Goal: Task Accomplishment & Management: Use online tool/utility

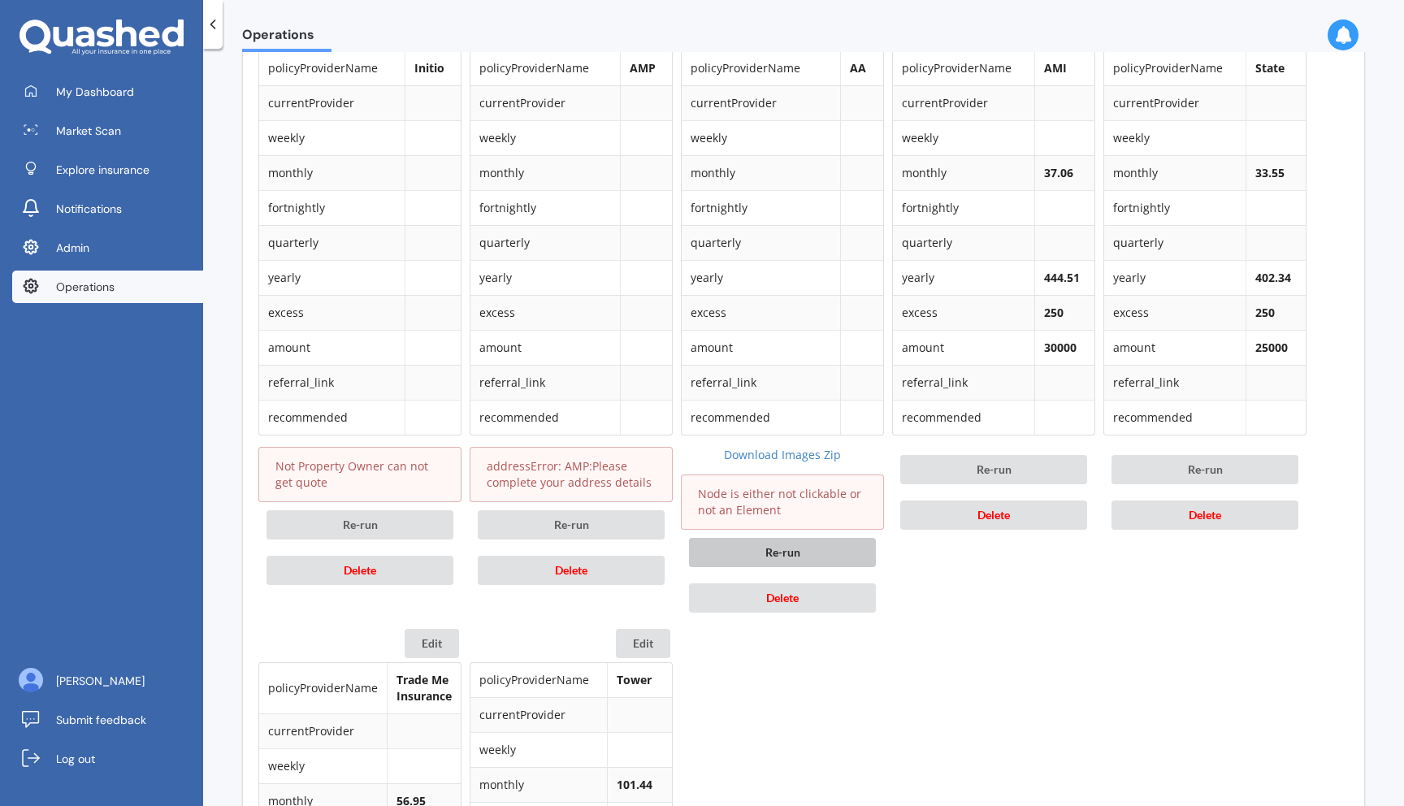
scroll to position [813, 0]
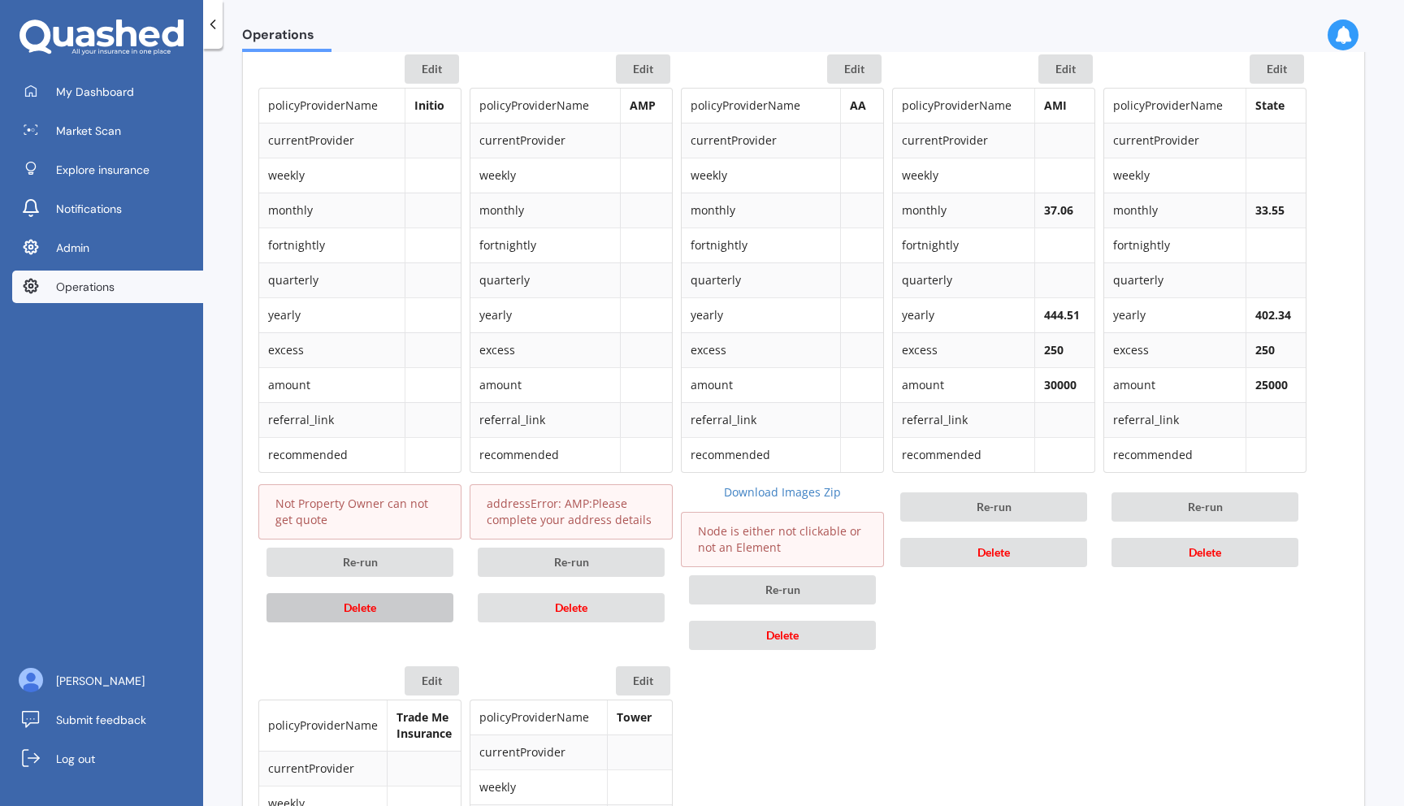
click at [410, 616] on button "Delete" at bounding box center [360, 607] width 187 height 29
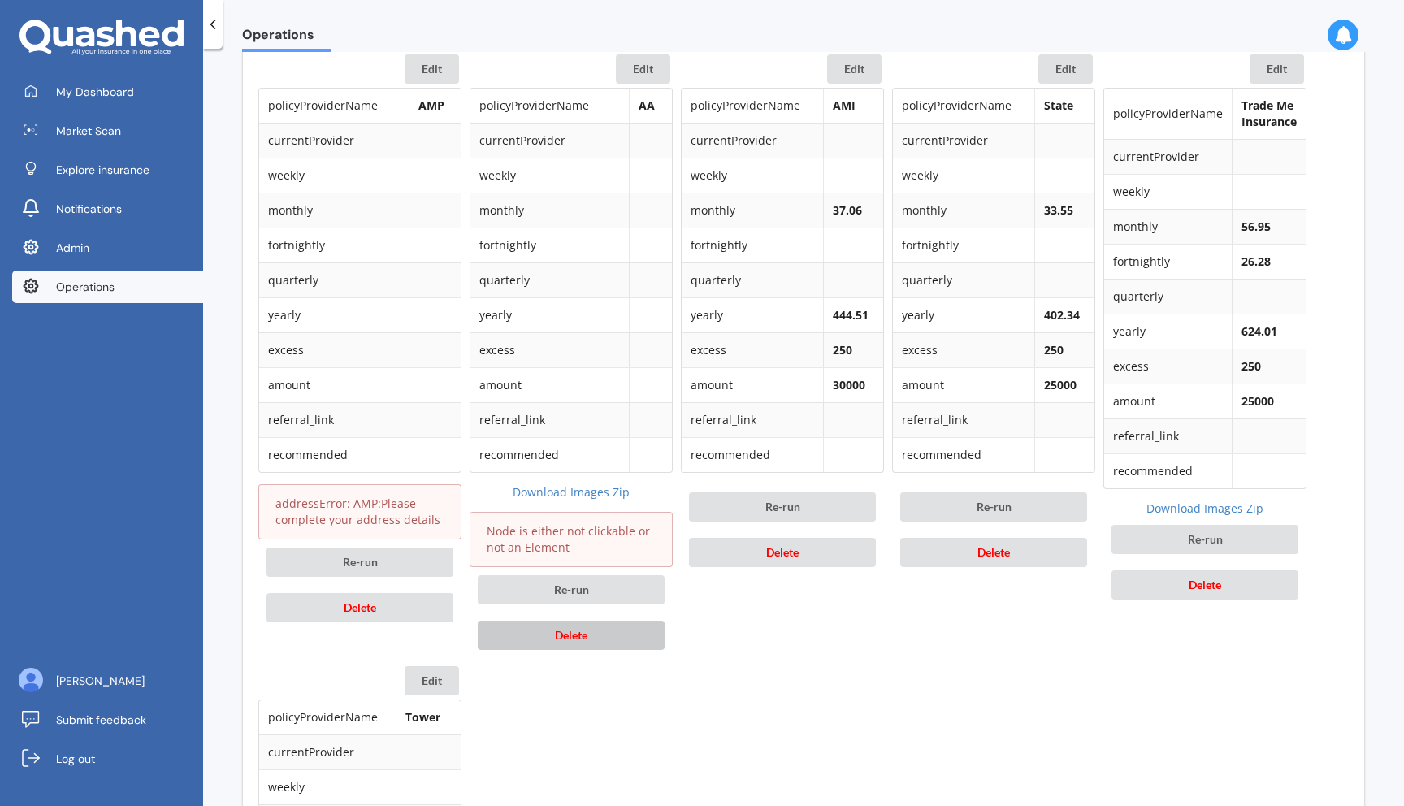
click at [564, 635] on span "Delete" at bounding box center [571, 635] width 33 height 14
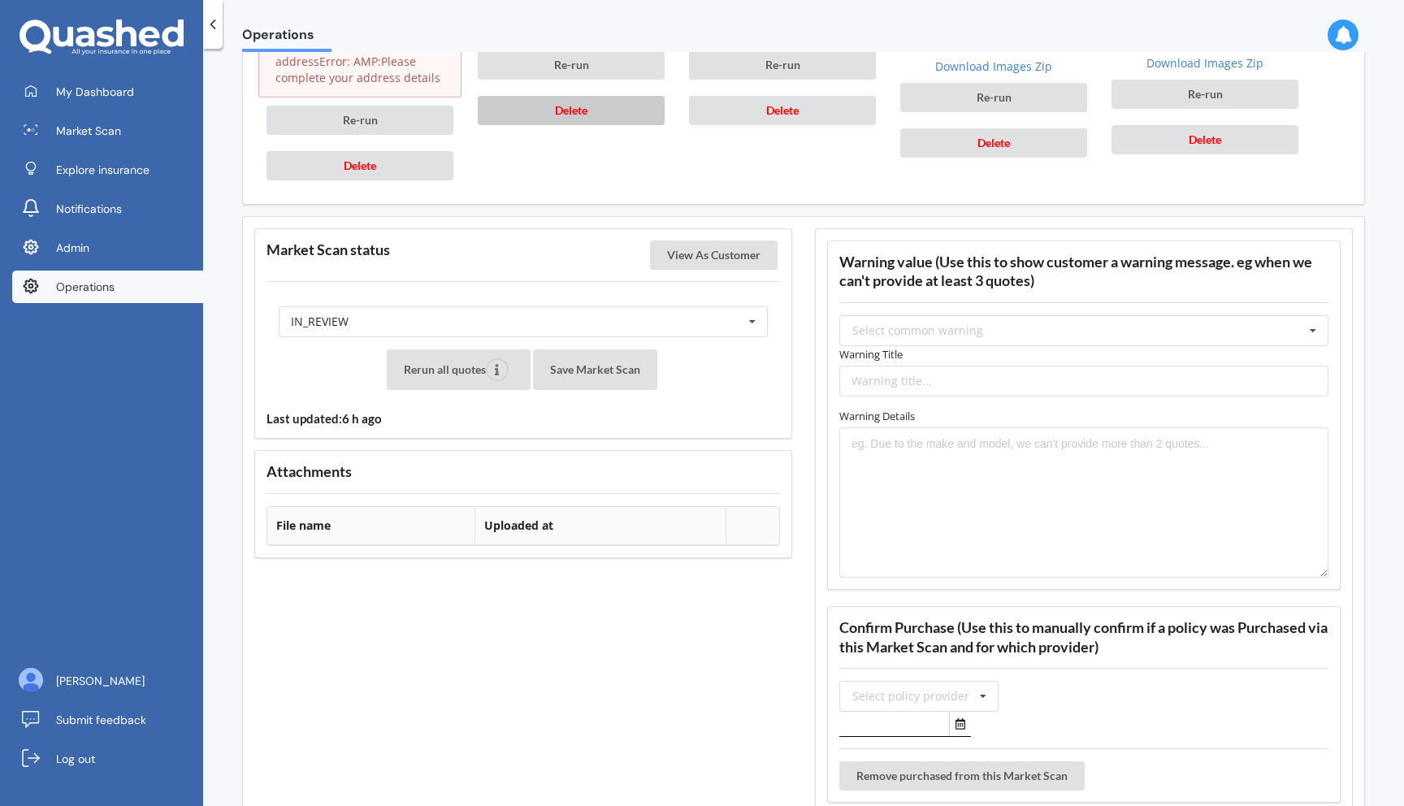
scroll to position [1262, 0]
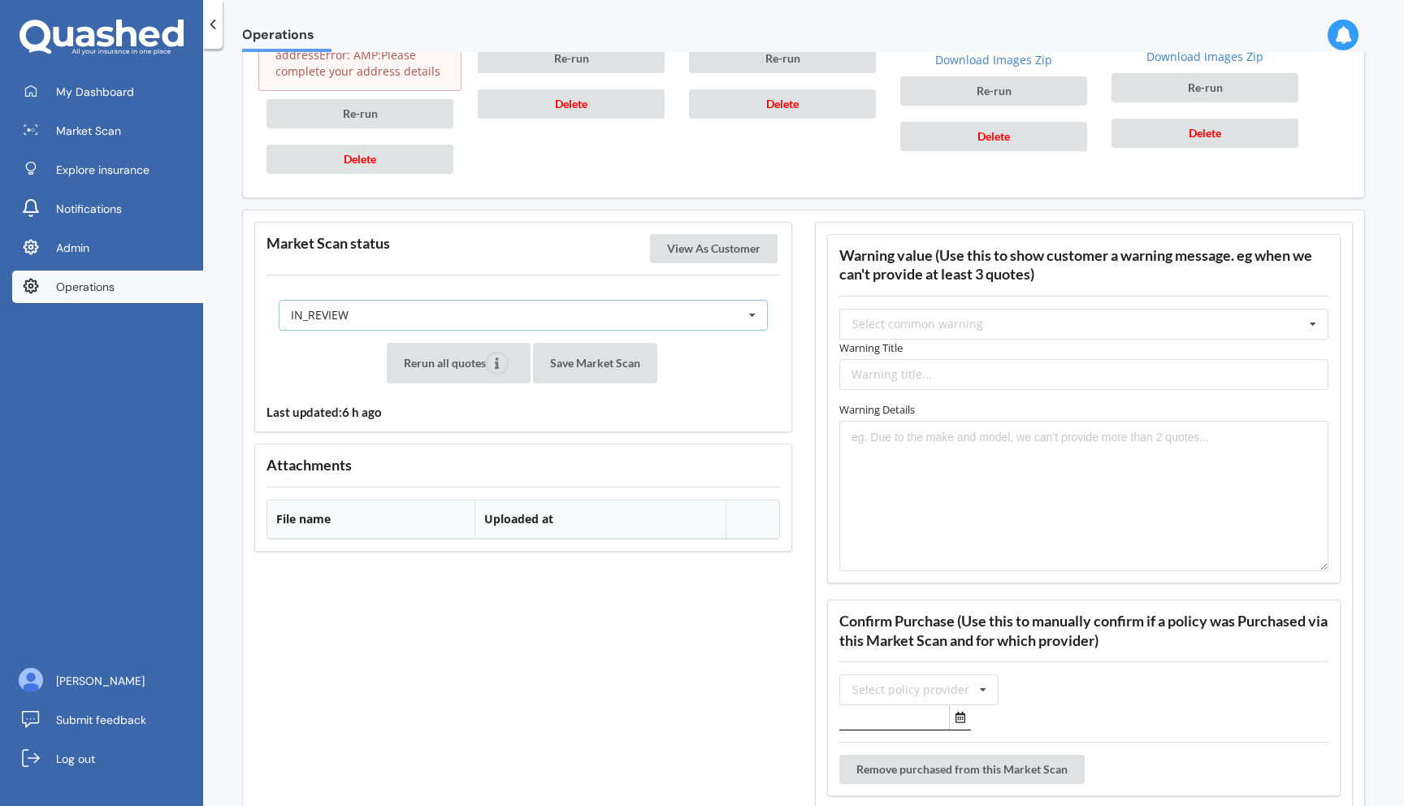
click at [527, 319] on div "IN_REVIEW READY PENDING VIEWED ABANDONED IN_REVIEW" at bounding box center [523, 315] width 489 height 31
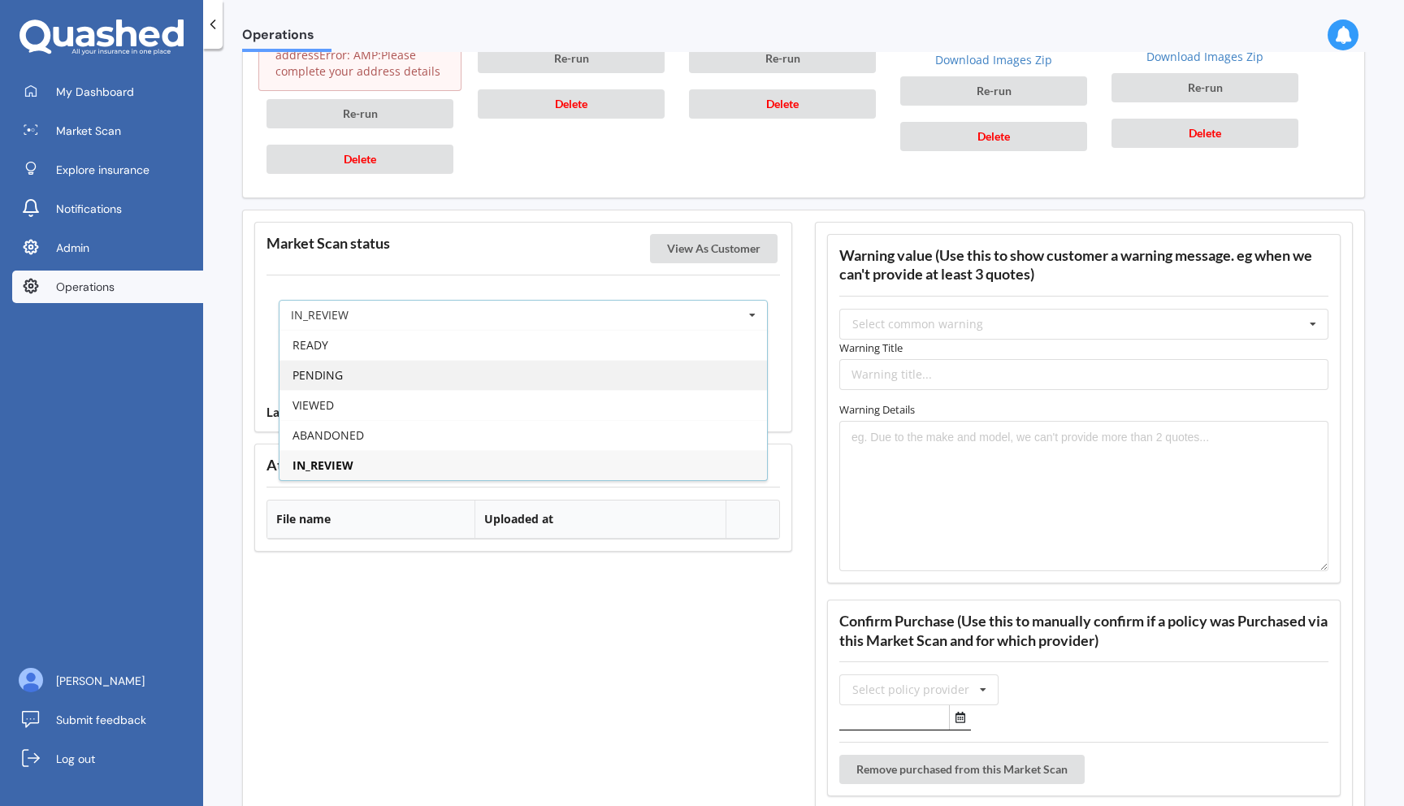
click at [514, 373] on div "PENDING" at bounding box center [524, 375] width 488 height 30
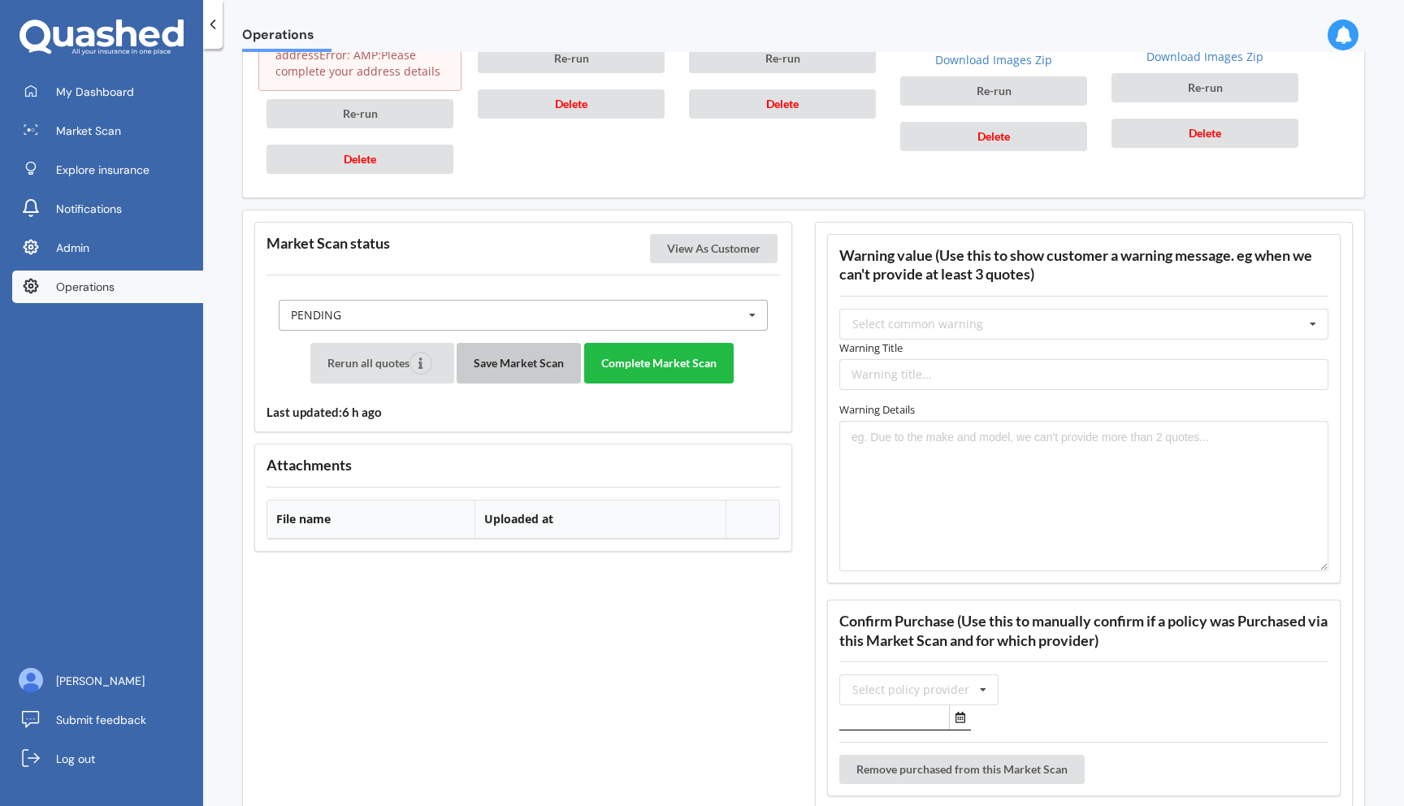
click at [514, 373] on button "Save Market Scan" at bounding box center [519, 363] width 124 height 41
click at [629, 368] on button "Complete Market Scan" at bounding box center [659, 363] width 150 height 41
